Goal: Task Accomplishment & Management: Complete application form

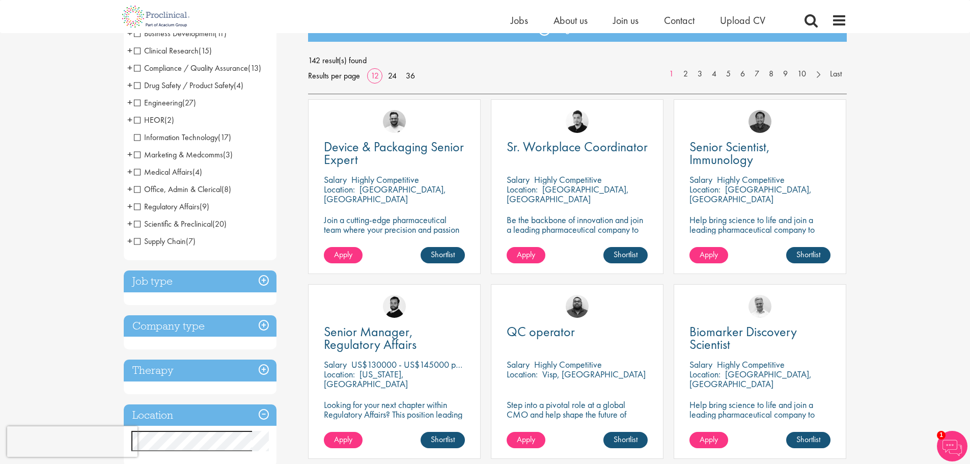
scroll to position [204, 0]
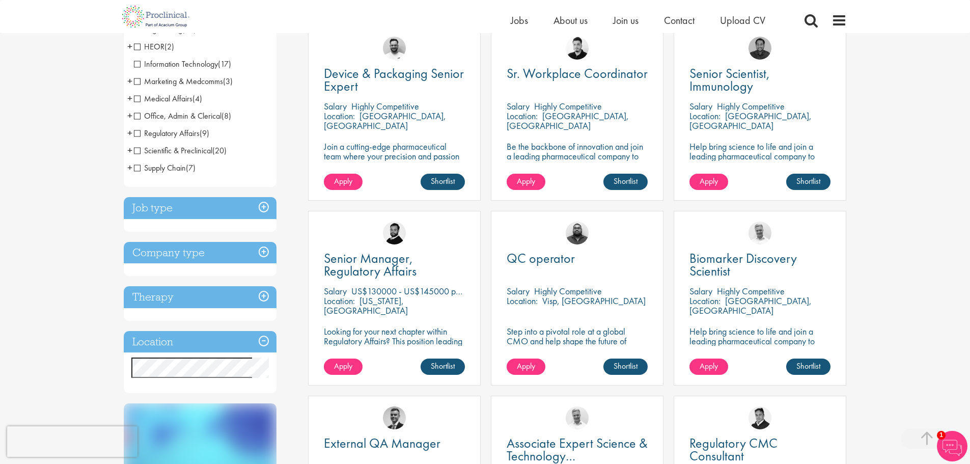
click at [170, 101] on span "Medical Affairs" at bounding box center [163, 98] width 59 height 11
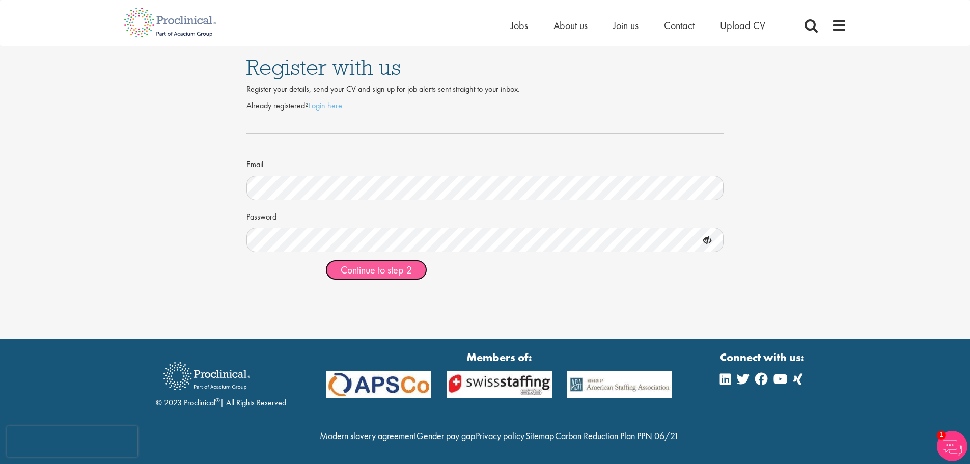
click at [376, 268] on span "Continue to step 2" at bounding box center [376, 269] width 71 height 13
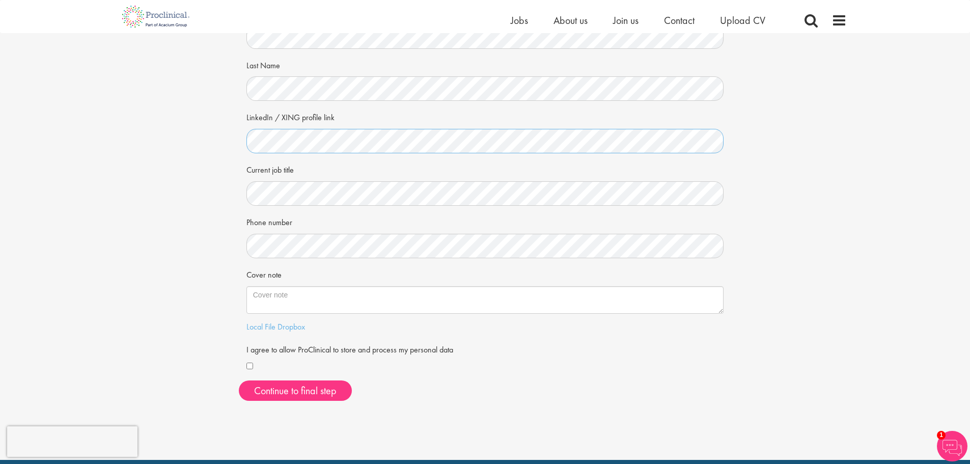
scroll to position [102, 0]
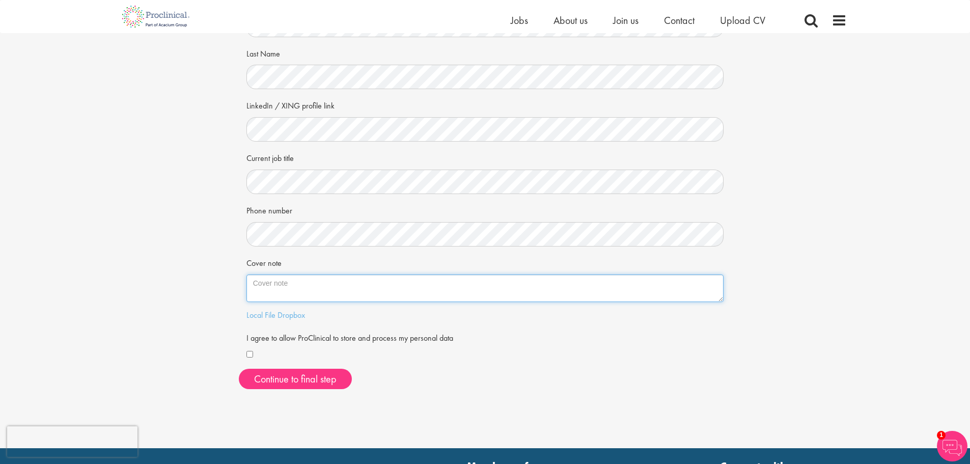
click at [250, 283] on textarea "Cover note" at bounding box center [485, 287] width 478 height 27
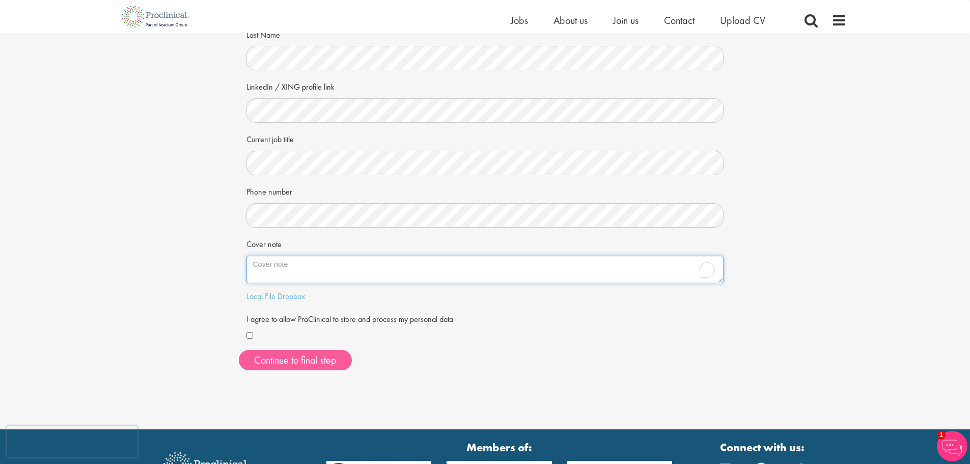
scroll to position [153, 0]
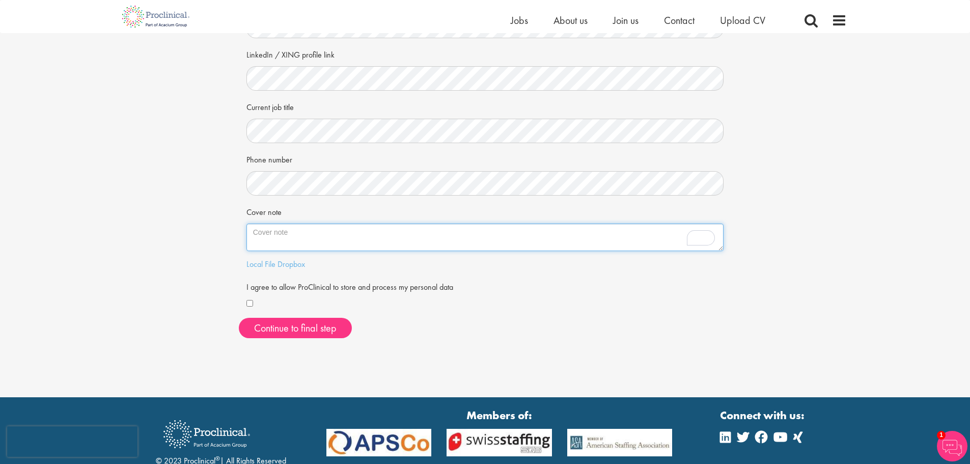
click at [283, 232] on textarea "Cover note" at bounding box center [485, 236] width 478 height 27
paste textarea "I've spent over 17 years leading medical affairs in the pharmaceutical industry…"
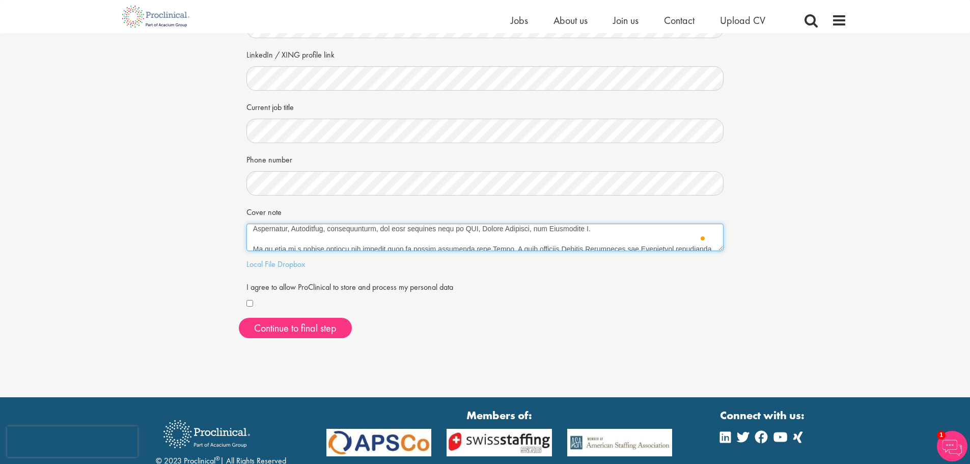
scroll to position [51, 0]
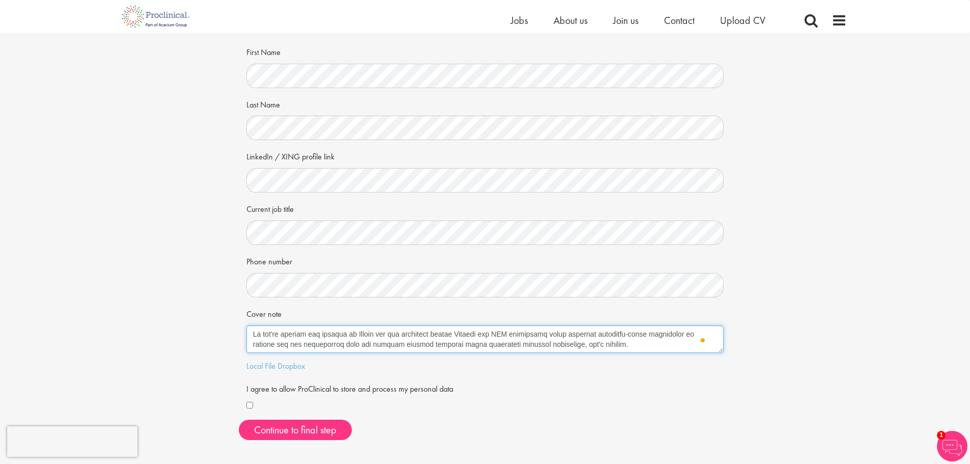
click at [379, 332] on textarea "Cover note" at bounding box center [485, 338] width 478 height 27
drag, startPoint x: 614, startPoint y: 345, endPoint x: 252, endPoint y: 337, distance: 362.6
click at [252, 337] on textarea "Cover note" at bounding box center [485, 338] width 478 height 27
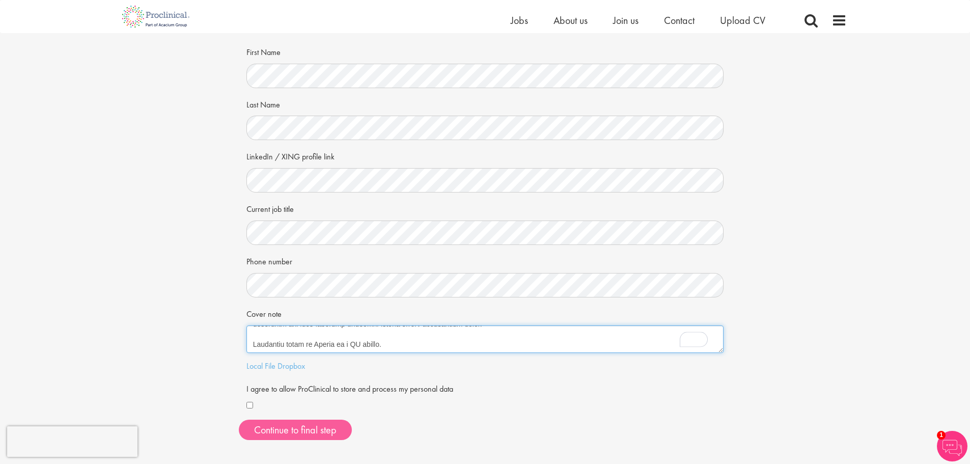
type textarea "I've spent over 17 years leading medical affairs in the pharmaceutical industry…"
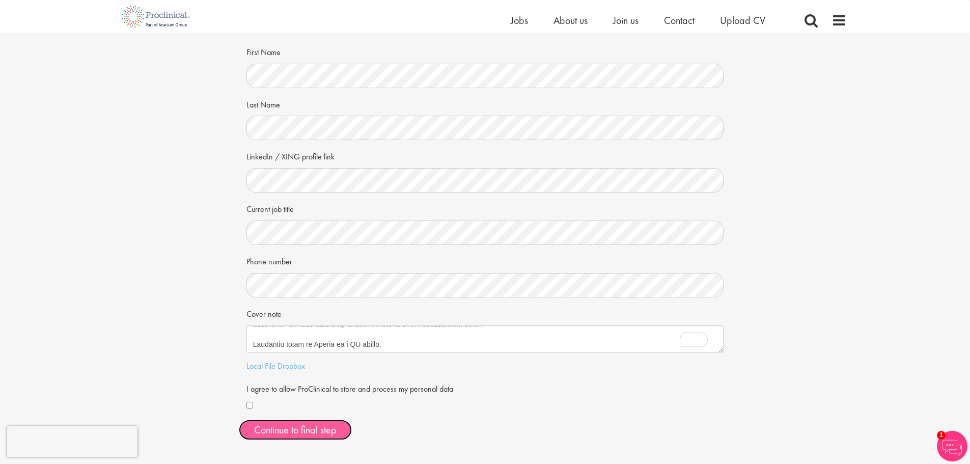
click at [294, 432] on button "Continue to final step" at bounding box center [295, 430] width 113 height 20
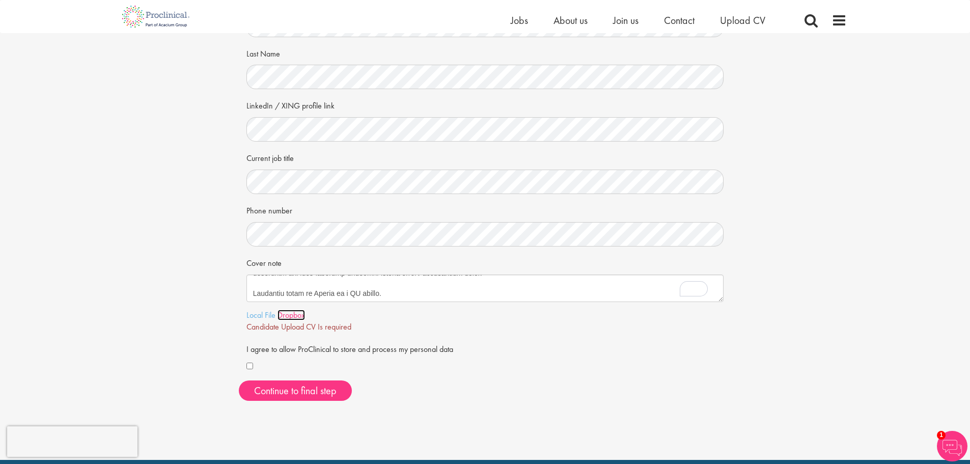
click at [298, 315] on link "Dropbox" at bounding box center [290, 315] width 27 height 11
click at [266, 315] on link "Local File" at bounding box center [260, 315] width 29 height 11
click at [301, 385] on span "Continue to final step" at bounding box center [295, 390] width 82 height 13
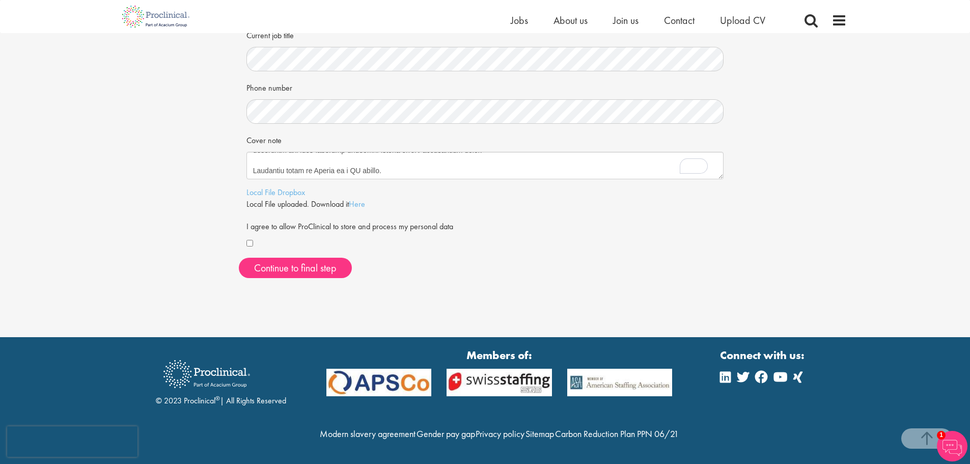
scroll to position [246, 0]
click at [328, 261] on span "Continue to final step" at bounding box center [295, 267] width 82 height 13
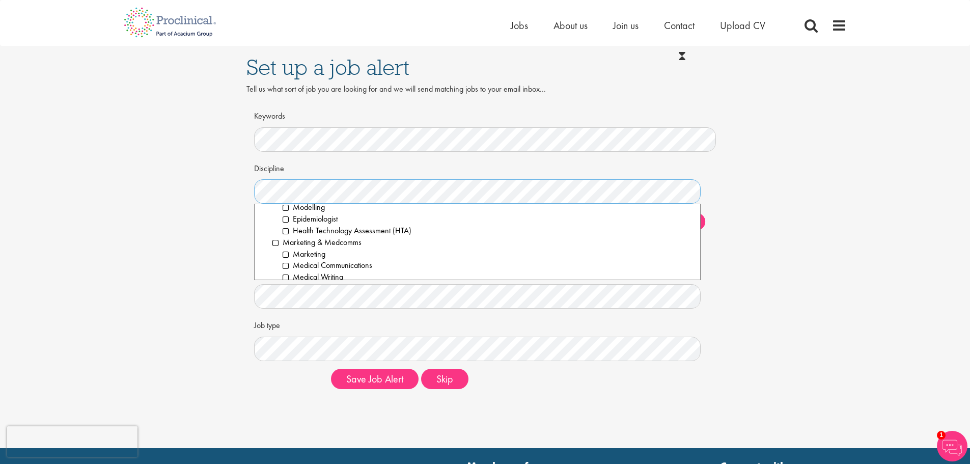
scroll to position [815, 0]
click at [285, 215] on li "Medical Communications" at bounding box center [488, 215] width 410 height 12
click at [276, 231] on li "Medical Affairs" at bounding box center [482, 229] width 421 height 12
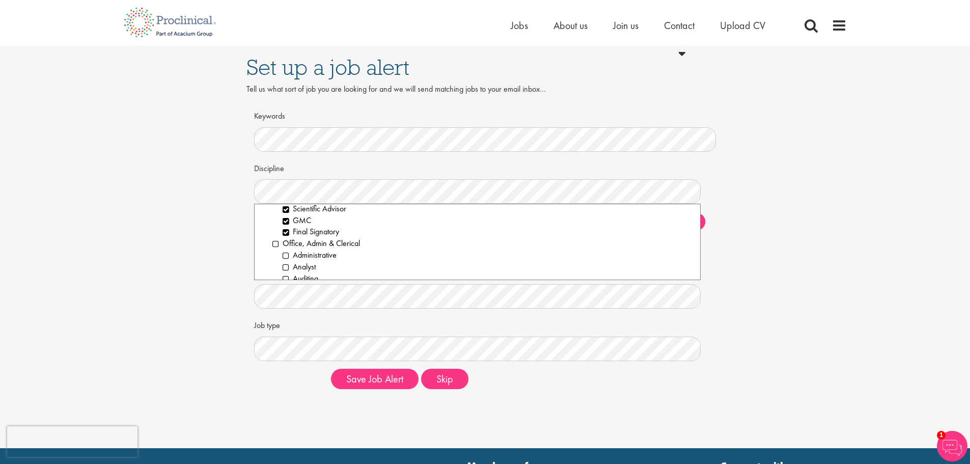
click at [218, 260] on div "Set up a job alert Tell us what sort of job you are looking for and we will sen…" at bounding box center [484, 221] width 985 height 351
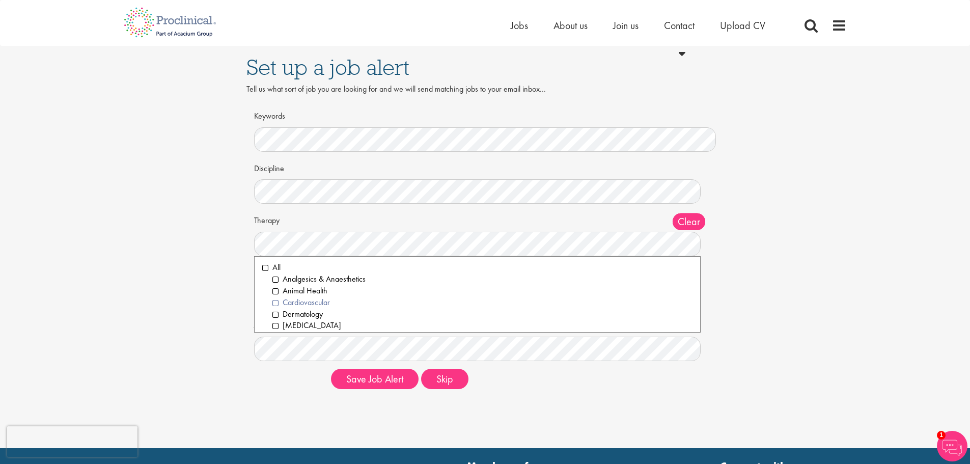
click at [276, 301] on li "Cardiovascular" at bounding box center [482, 303] width 421 height 12
click at [277, 316] on li "Dermatology" at bounding box center [482, 315] width 421 height 12
click at [278, 325] on li "[MEDICAL_DATA]" at bounding box center [482, 326] width 421 height 12
click at [274, 286] on li "Gastroenterology" at bounding box center [482, 287] width 421 height 12
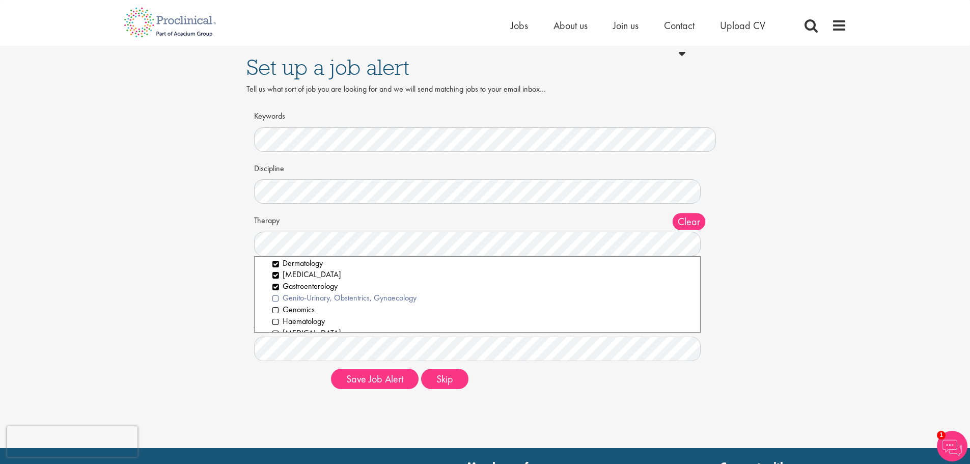
click at [274, 297] on li "Genito-Urinary, Obstentrics, Gynaecology" at bounding box center [482, 298] width 421 height 12
click at [274, 308] on li "Genomics" at bounding box center [482, 310] width 421 height 12
click at [273, 322] on li "Haematology" at bounding box center [482, 322] width 421 height 12
click at [276, 284] on li "[MEDICAL_DATA]" at bounding box center [482, 282] width 421 height 12
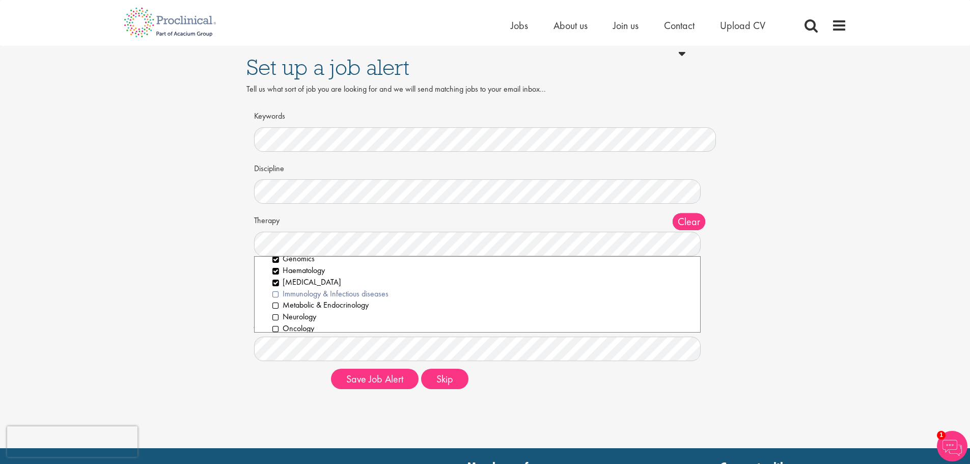
click at [276, 292] on li "Immunology & Infectious diseases" at bounding box center [482, 294] width 421 height 12
drag, startPoint x: 272, startPoint y: 304, endPoint x: 274, endPoint y: 312, distance: 8.0
click at [271, 304] on ol "Analgesics & Anaesthetics Animal Health Cardiovascular Dermatology Diabetes Gas…" at bounding box center [477, 300] width 431 height 256
click at [275, 316] on li "Neurology" at bounding box center [482, 317] width 421 height 12
click at [277, 302] on li "Metabolic & Endocrinology" at bounding box center [482, 305] width 421 height 12
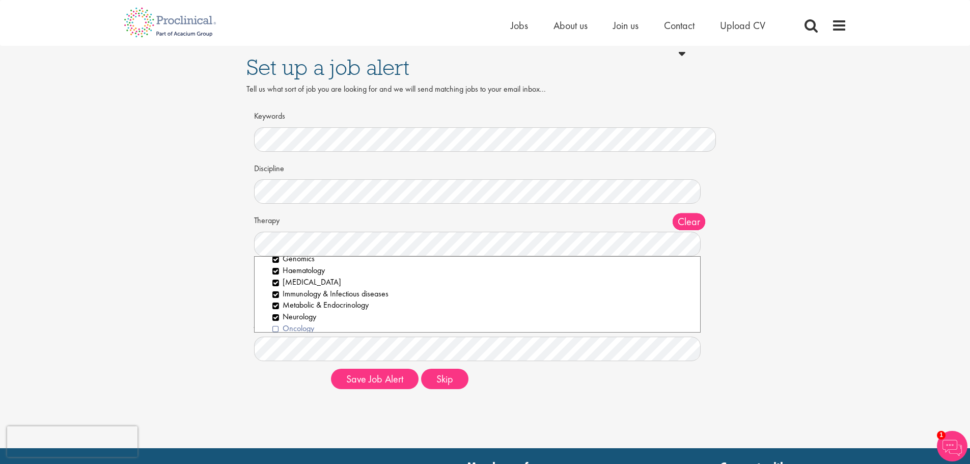
click at [278, 326] on li "Oncology" at bounding box center [482, 329] width 421 height 12
click at [277, 286] on li "Orthopaedics" at bounding box center [482, 290] width 421 height 12
drag, startPoint x: 274, startPoint y: 300, endPoint x: 276, endPoint y: 310, distance: 9.9
click at [274, 300] on li "Paediatrics / [MEDICAL_DATA]" at bounding box center [482, 301] width 421 height 12
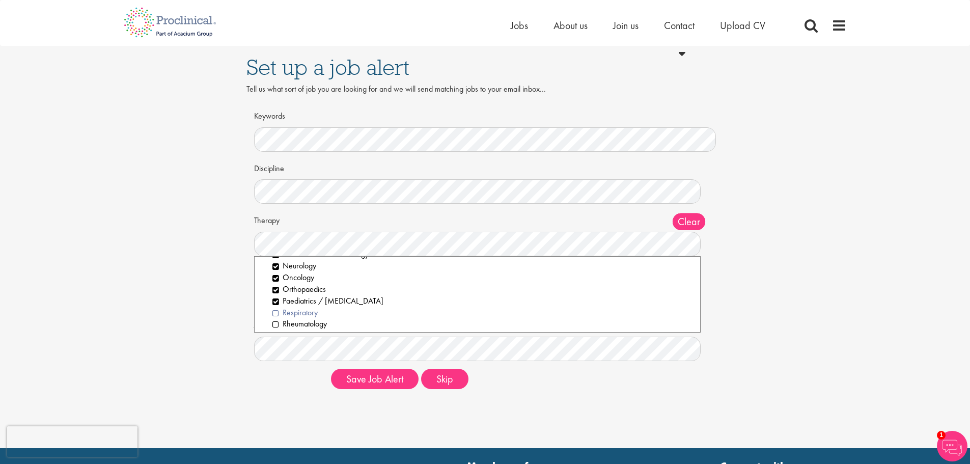
click at [277, 312] on li "Respiratory" at bounding box center [482, 313] width 421 height 12
click at [271, 325] on ol "Analgesics & Anaesthetics Animal Health Cardiovascular Dermatology Diabetes Gas…" at bounding box center [477, 249] width 431 height 256
click at [278, 320] on li "Rheumatology" at bounding box center [482, 324] width 421 height 12
click at [277, 286] on li "[MEDICAL_DATA]" at bounding box center [482, 287] width 421 height 12
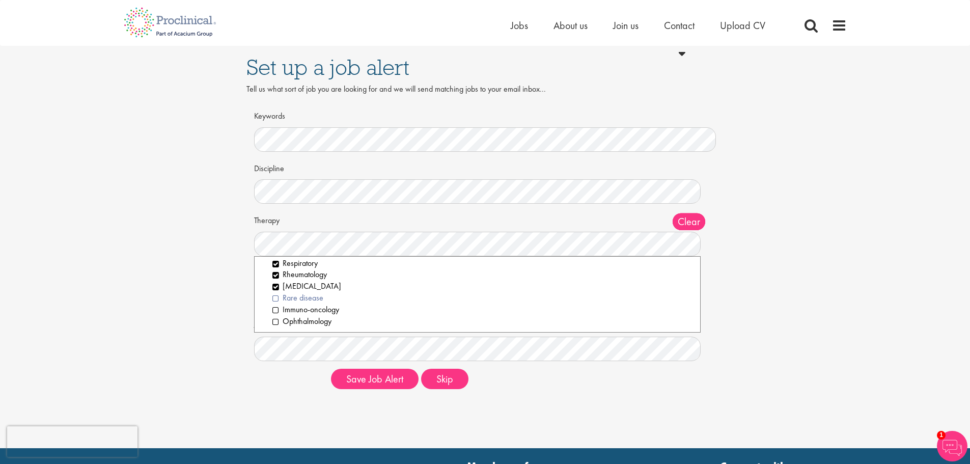
click at [273, 300] on li "Rare disease" at bounding box center [482, 298] width 421 height 12
drag, startPoint x: 275, startPoint y: 312, endPoint x: 275, endPoint y: 319, distance: 7.1
click at [275, 313] on li "Immuno-oncology" at bounding box center [482, 310] width 421 height 12
drag, startPoint x: 275, startPoint y: 322, endPoint x: 297, endPoint y: 325, distance: 22.6
click at [275, 322] on li "Ophthalmology" at bounding box center [482, 322] width 421 height 12
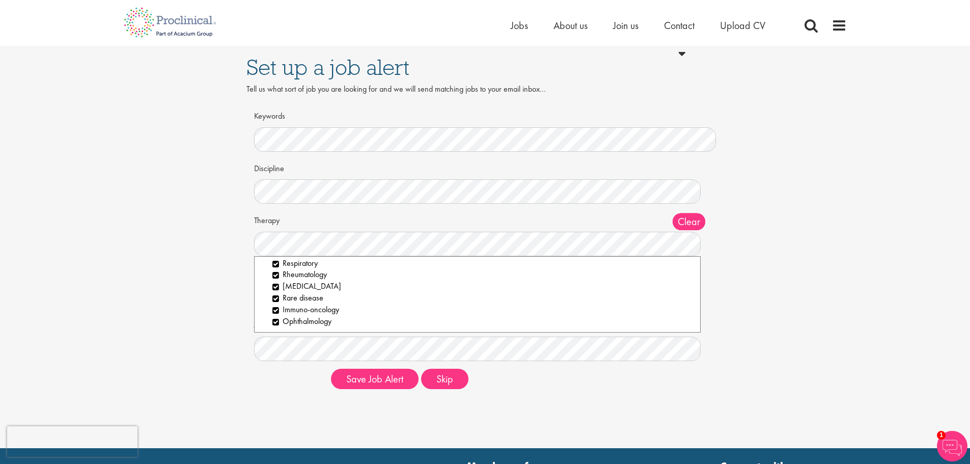
click at [743, 314] on div "Set up a job alert Tell us what sort of job you are looking for and we will sen…" at bounding box center [484, 221] width 985 height 351
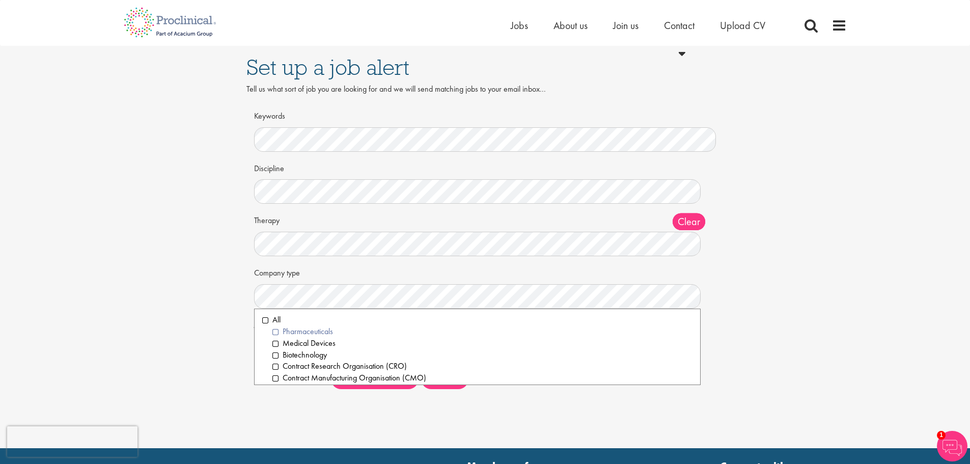
click at [276, 334] on li "Pharmaceuticals" at bounding box center [482, 332] width 421 height 12
click at [274, 346] on li "Medical Devices" at bounding box center [482, 344] width 421 height 12
click at [277, 353] on li "Biotechnology" at bounding box center [482, 355] width 421 height 12
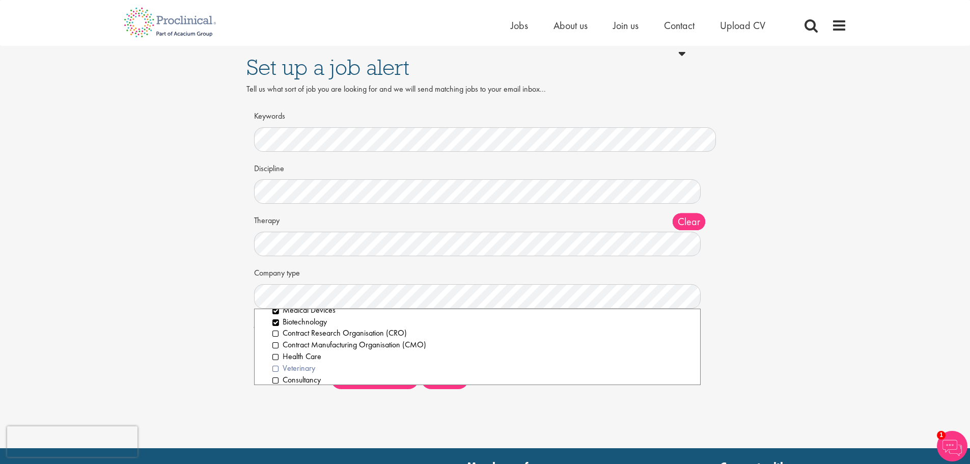
scroll to position [51, 0]
click at [276, 339] on li "Health Care" at bounding box center [482, 339] width 421 height 12
click at [225, 365] on div "Set up a job alert Tell us what sort of job you are looking for and we will sen…" at bounding box center [484, 221] width 985 height 351
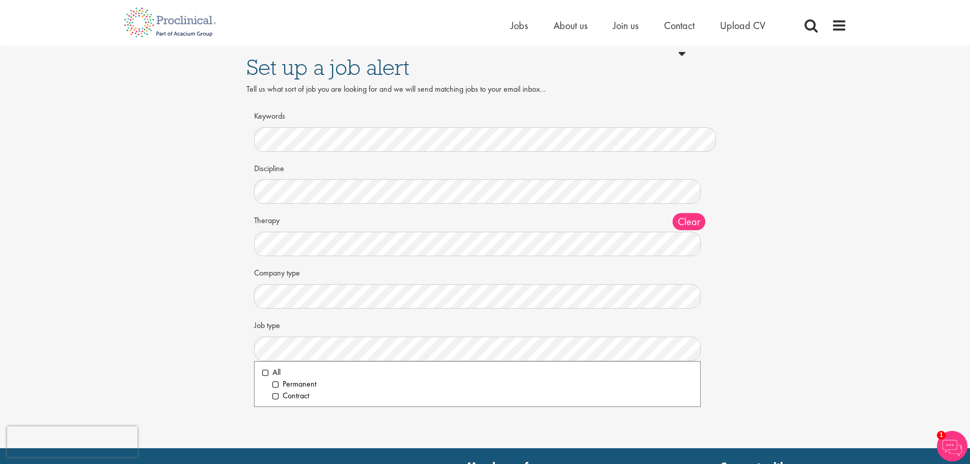
drag, startPoint x: 265, startPoint y: 375, endPoint x: 243, endPoint y: 379, distance: 22.4
click at [265, 375] on li "All" at bounding box center [477, 373] width 431 height 12
click at [228, 374] on div "Set up a job alert Tell us what sort of job you are looking for and we will sen…" at bounding box center [484, 221] width 985 height 351
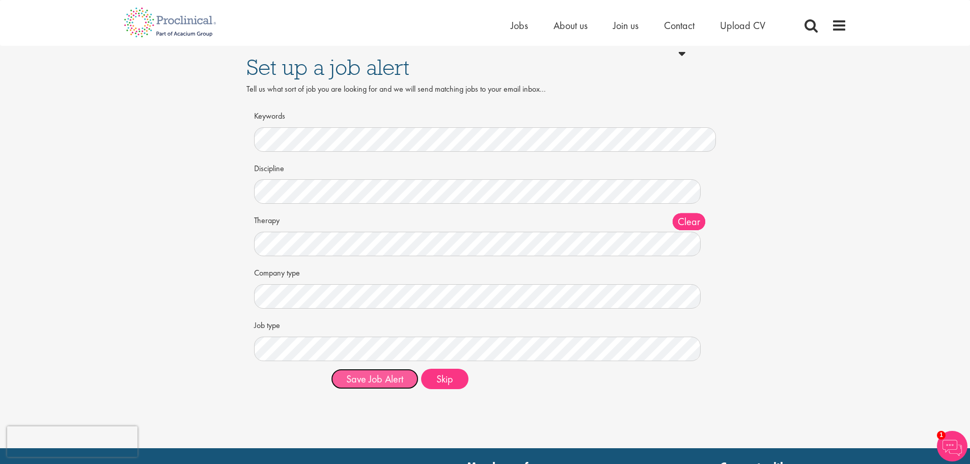
click at [390, 378] on button "Save Job Alert" at bounding box center [375, 379] width 88 height 20
